Goal: Task Accomplishment & Management: Manage account settings

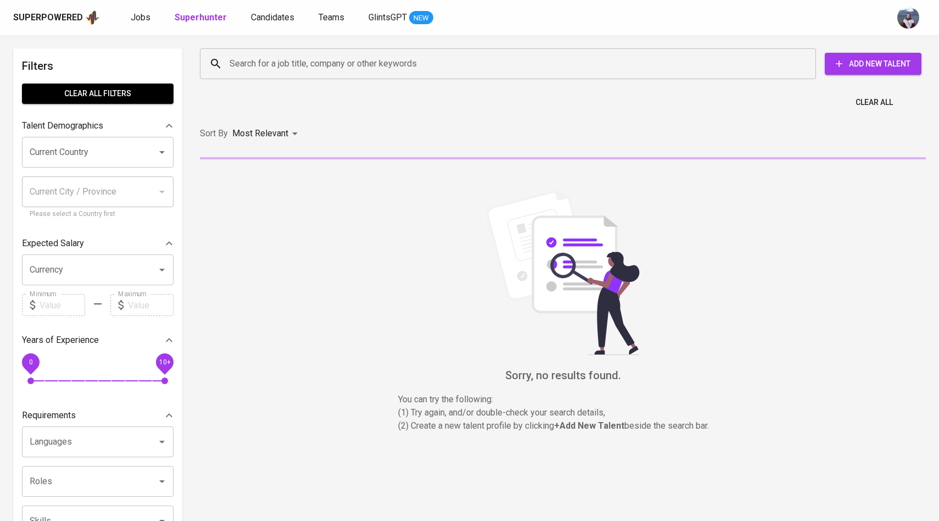
click at [269, 55] on input "Search for a job title, company or other keywords" at bounding box center [511, 63] width 568 height 21
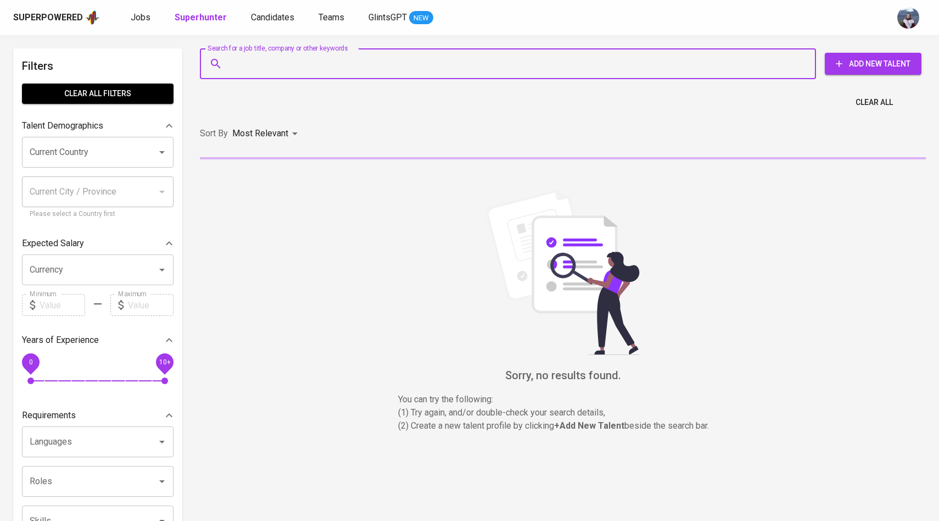
paste input ": [EMAIL_ADDRESS][DOMAIN_NAME]"
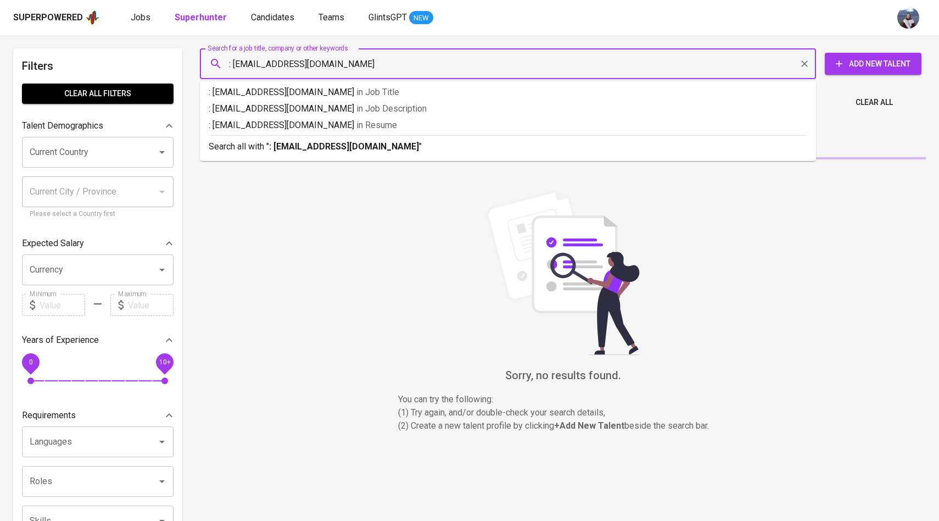
click at [233, 63] on input ": [EMAIL_ADDRESS][DOMAIN_NAME]" at bounding box center [511, 63] width 568 height 21
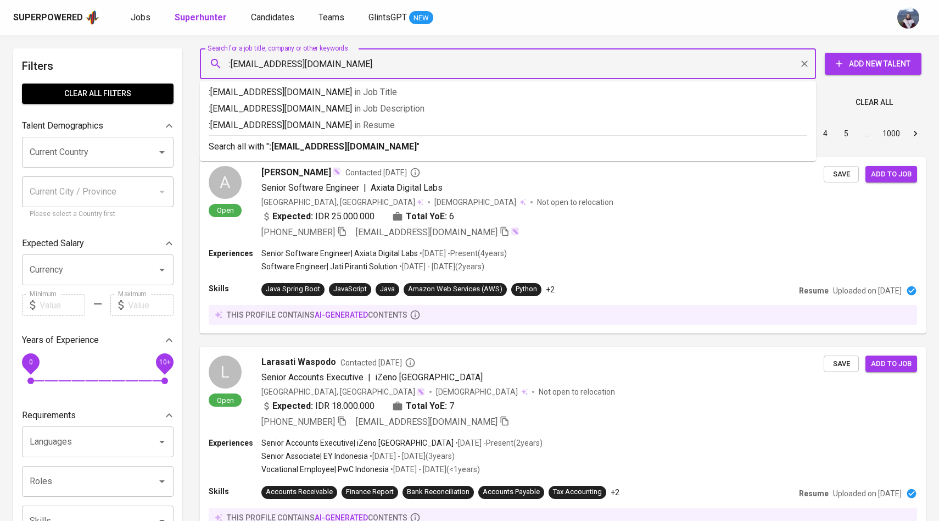
type input "[EMAIL_ADDRESS][DOMAIN_NAME]"
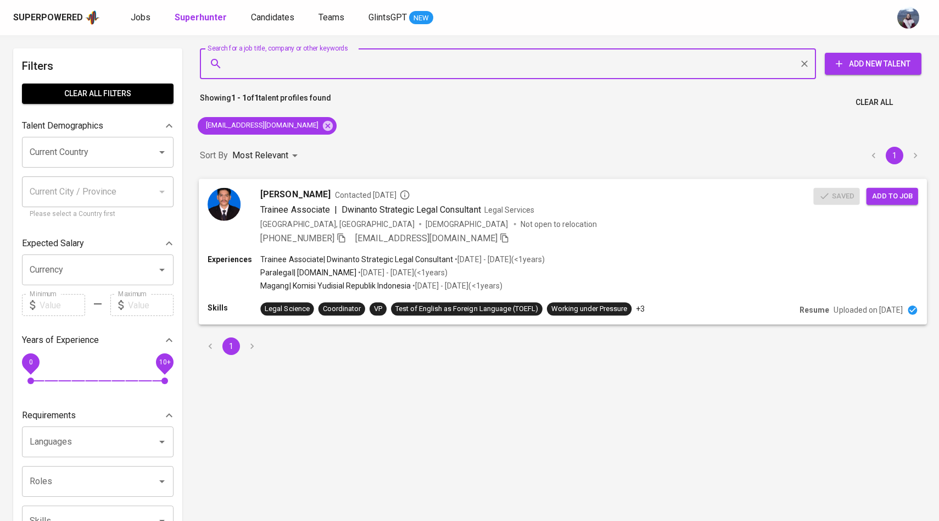
click at [222, 199] on img at bounding box center [224, 203] width 33 height 33
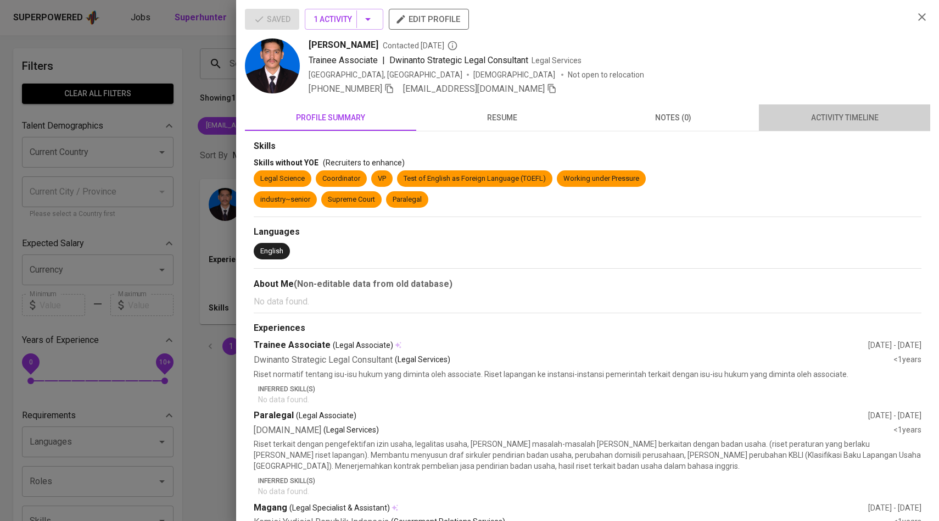
click at [871, 115] on span "activity timeline" at bounding box center [844, 118] width 158 height 14
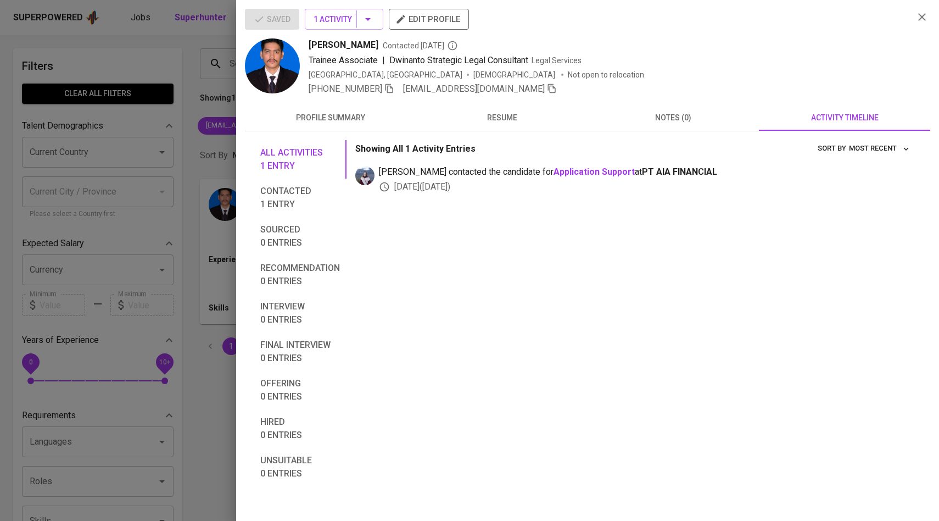
click at [113, 177] on div at bounding box center [469, 260] width 939 height 521
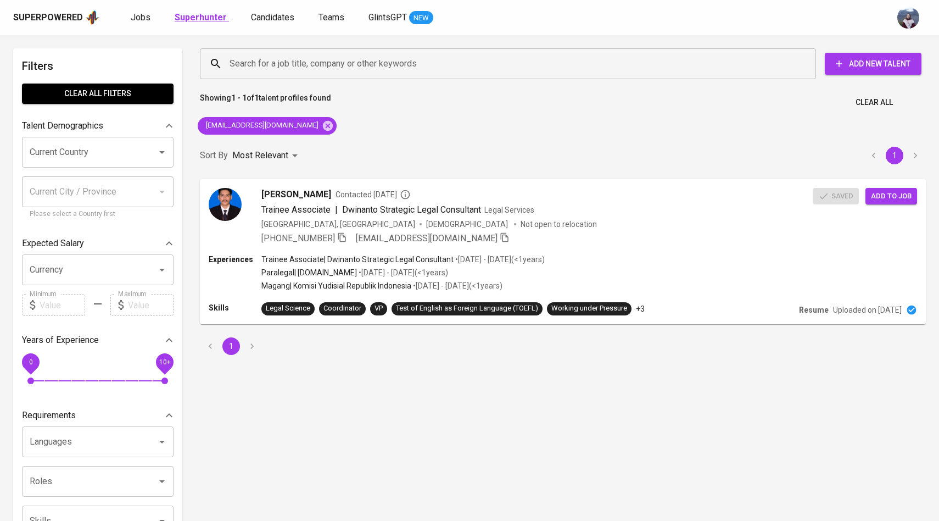
click at [211, 21] on b "Superhunter" at bounding box center [201, 17] width 52 height 10
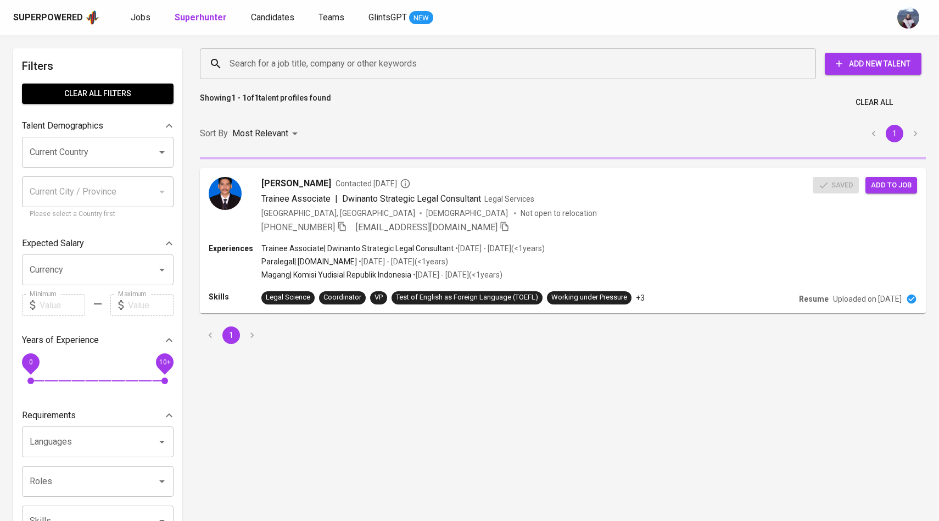
click at [299, 79] on div "Search for a job title, company or other keywords" at bounding box center [508, 63] width 616 height 31
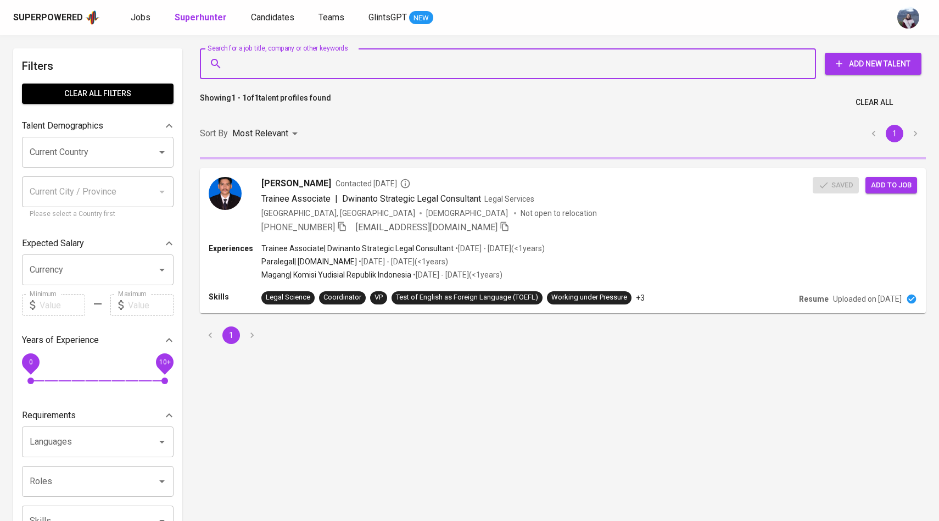
paste input ": [EMAIL_ADDRESS][DOMAIN_NAME]"
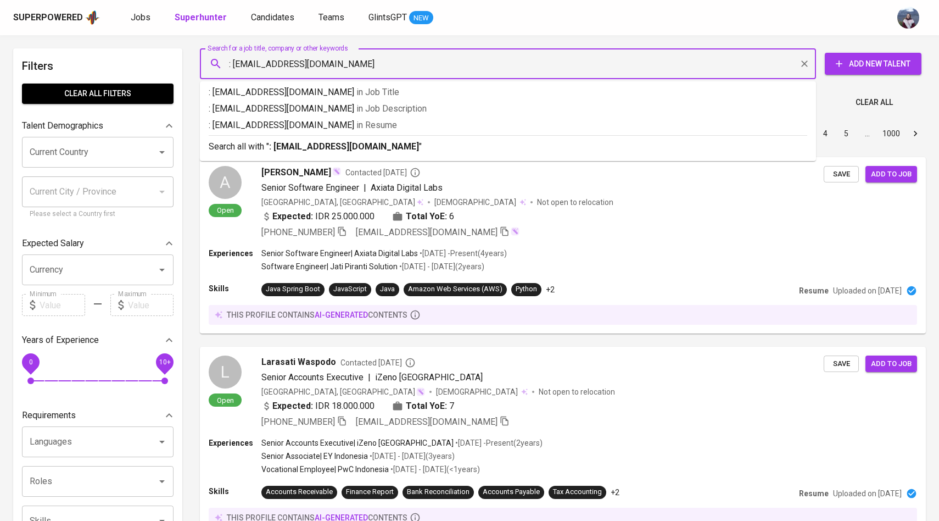
click at [235, 63] on input ": [EMAIL_ADDRESS][DOMAIN_NAME]" at bounding box center [511, 63] width 568 height 21
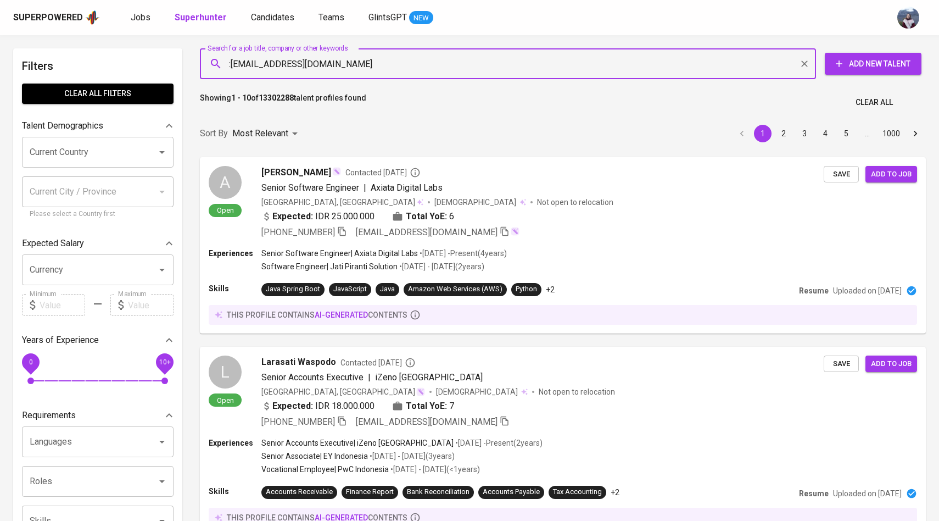
type input "[EMAIL_ADDRESS][DOMAIN_NAME]"
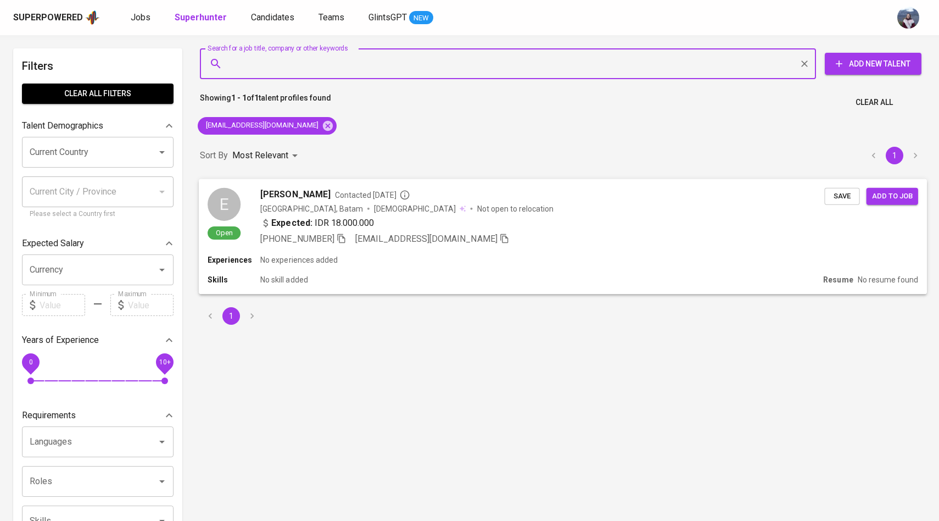
click at [241, 197] on div "E Open [PERSON_NAME] Contacted [DATE] [GEOGRAPHIC_DATA], Batam [DEMOGRAPHIC_DAT…" at bounding box center [516, 216] width 617 height 58
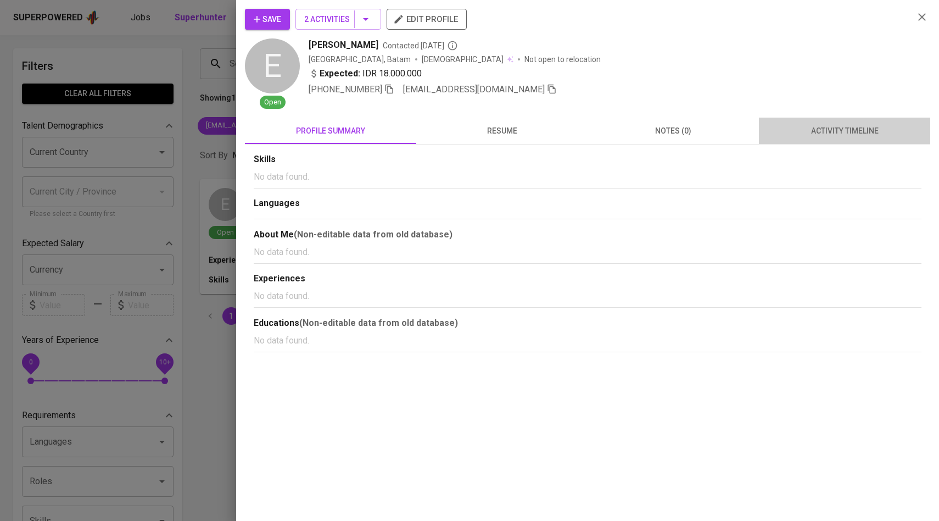
click at [874, 137] on button "activity timeline" at bounding box center [844, 131] width 171 height 26
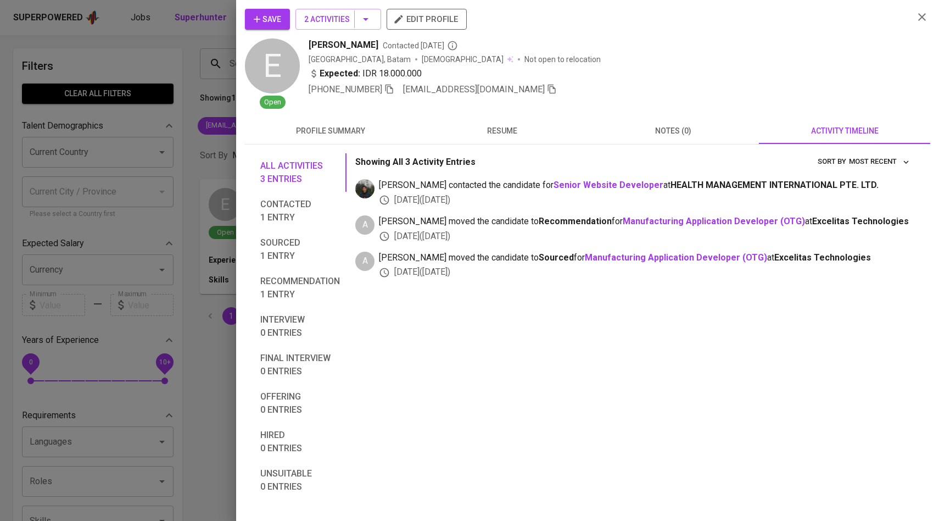
click at [256, 17] on icon "button" at bounding box center [256, 19] width 11 height 11
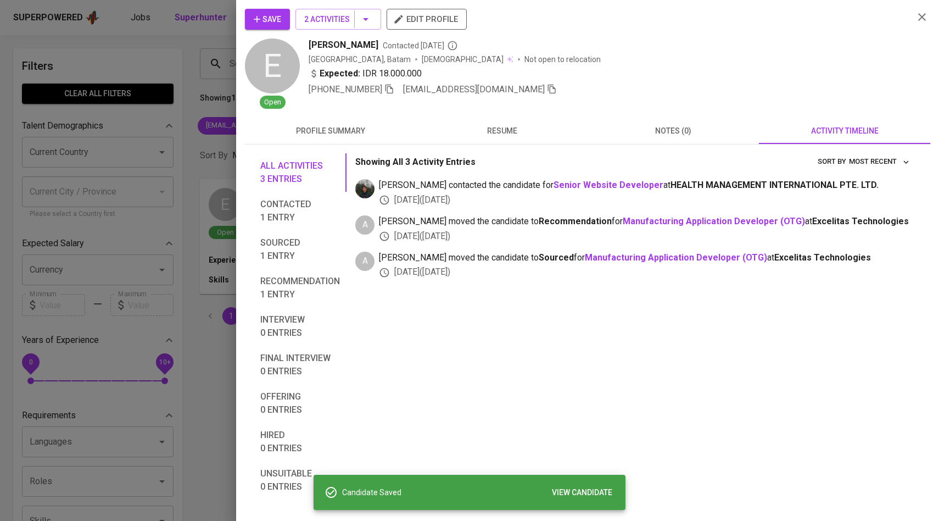
click at [189, 164] on div at bounding box center [469, 260] width 939 height 521
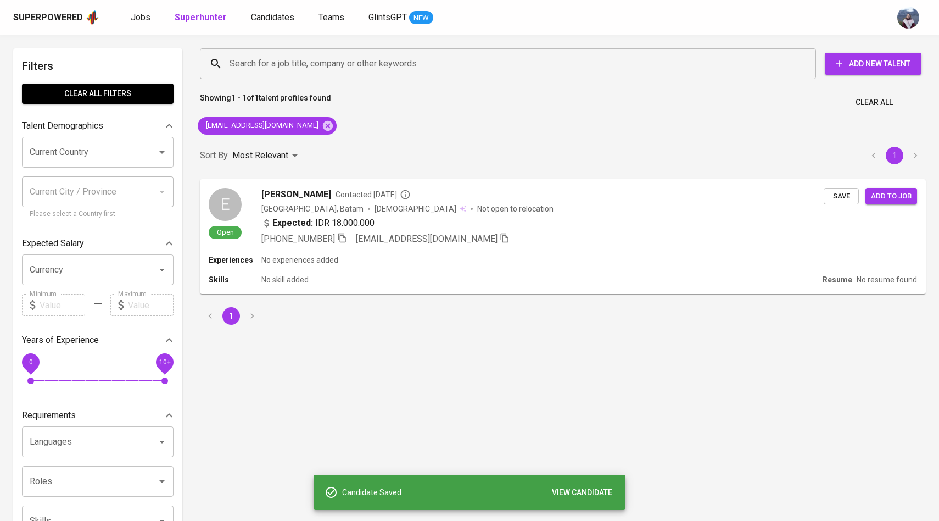
click at [285, 22] on link "Candidates" at bounding box center [274, 18] width 46 height 14
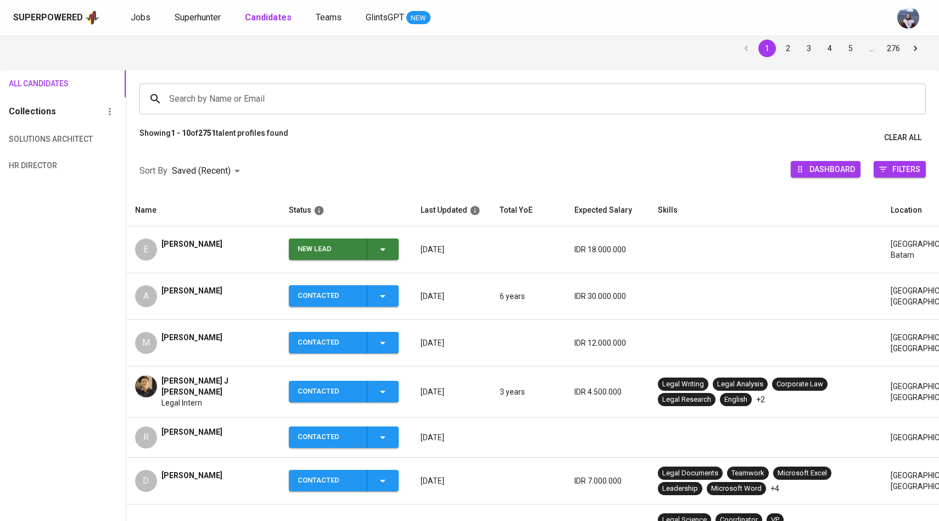
scroll to position [81, 0]
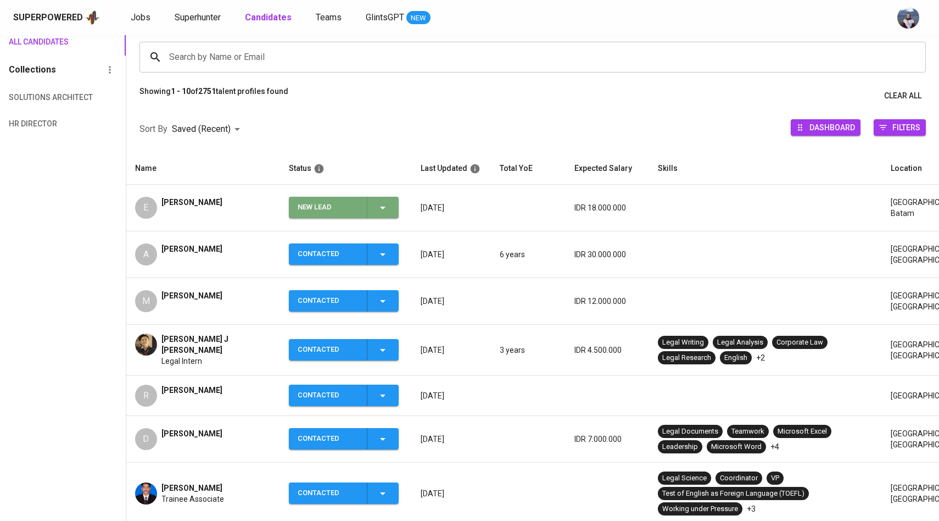
click at [380, 211] on icon "button" at bounding box center [382, 207] width 13 height 13
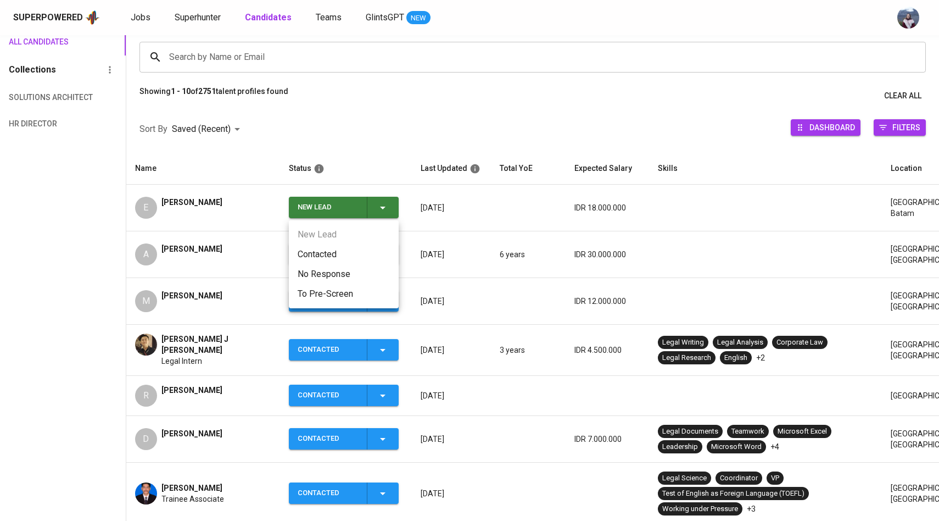
click at [336, 253] on li "Contacted" at bounding box center [344, 254] width 110 height 20
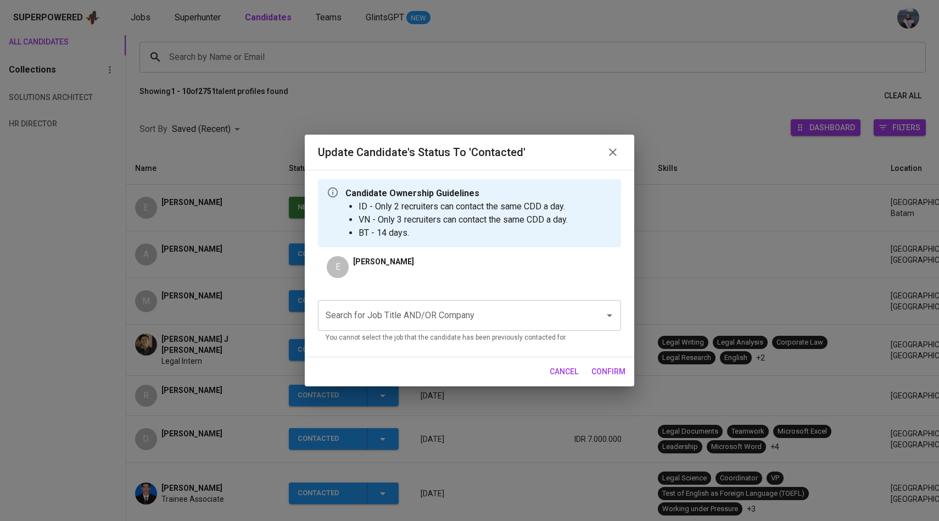
click at [389, 310] on input "Search for Job Title AND/OR Company" at bounding box center [454, 315] width 262 height 21
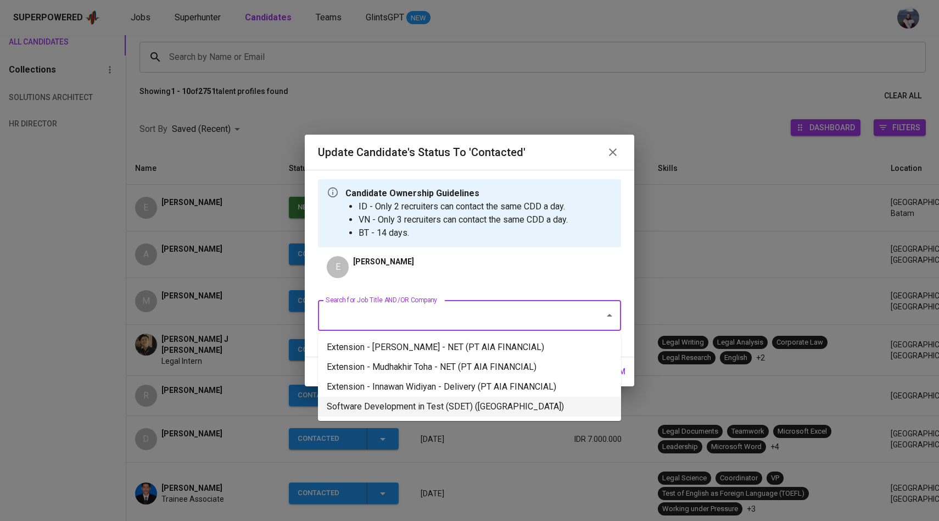
click at [430, 400] on li "Software Development in Test (SDET) ([GEOGRAPHIC_DATA])" at bounding box center [469, 406] width 303 height 20
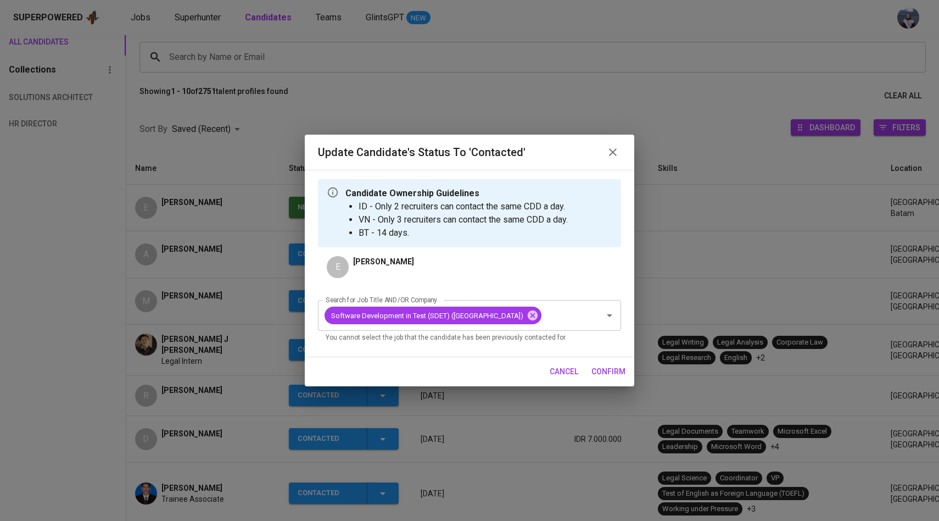
click at [615, 378] on span "confirm" at bounding box center [608, 372] width 34 height 14
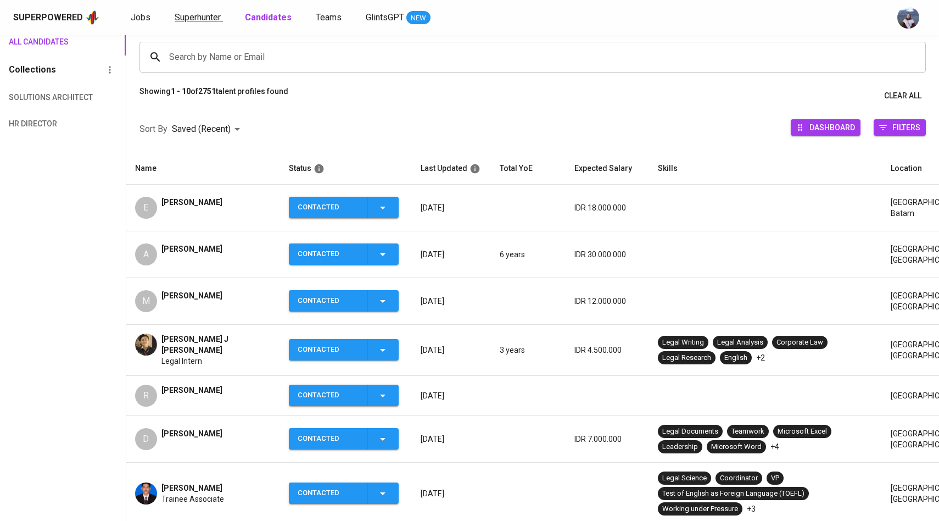
click at [204, 17] on span "Superhunter" at bounding box center [198, 17] width 46 height 10
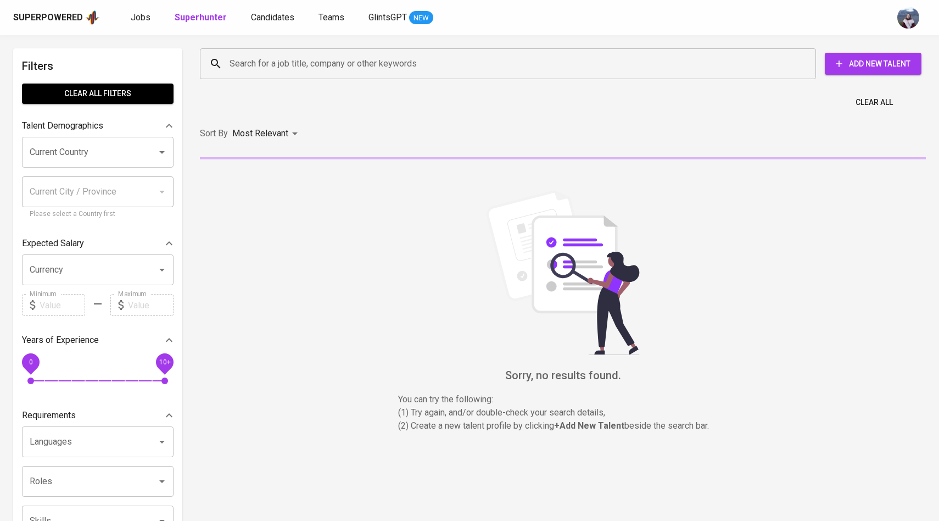
click at [262, 59] on input "Search for a job title, company or other keywords" at bounding box center [511, 63] width 568 height 21
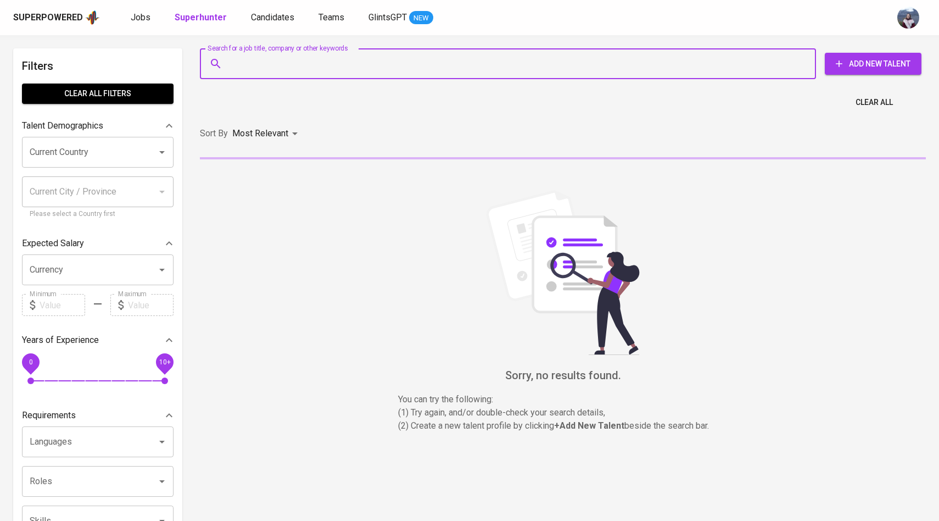
paste input "[EMAIL_ADDRESS][DOMAIN_NAME]"
type input "[EMAIL_ADDRESS][DOMAIN_NAME]"
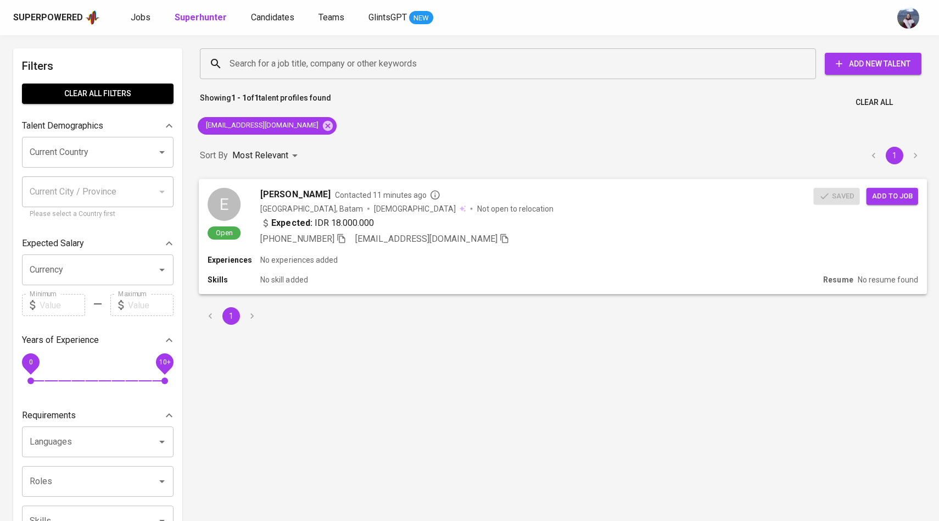
click at [232, 206] on div "E" at bounding box center [224, 203] width 33 height 33
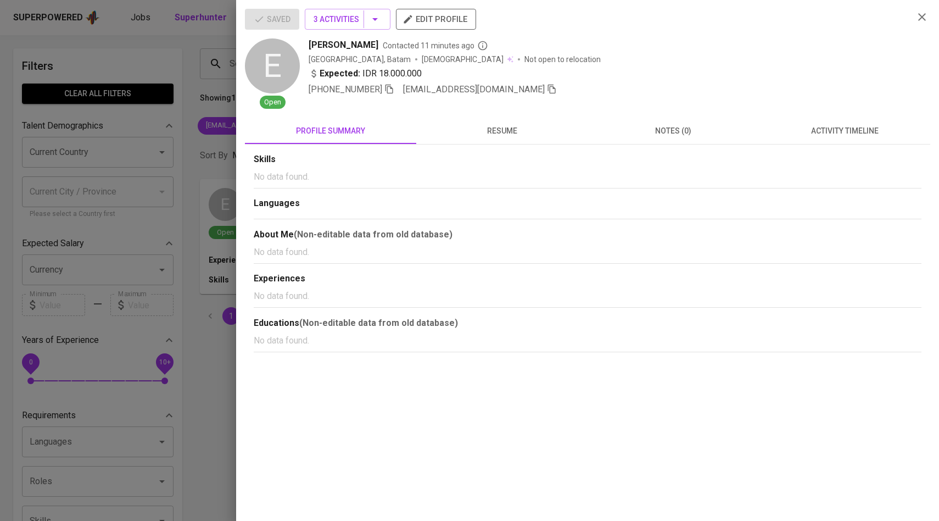
click at [811, 139] on button "activity timeline" at bounding box center [844, 131] width 171 height 26
